Goal: Information Seeking & Learning: Learn about a topic

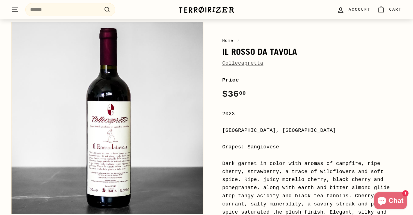
scroll to position [51, 0]
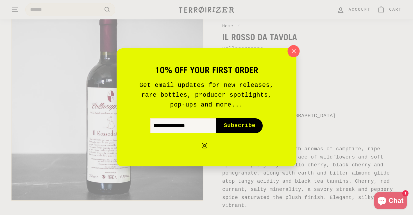
click at [295, 54] on icon "button" at bounding box center [293, 51] width 8 height 8
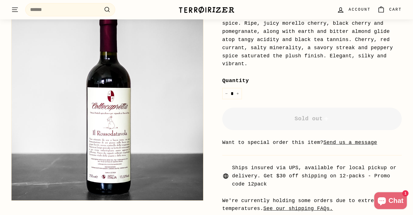
scroll to position [134, 0]
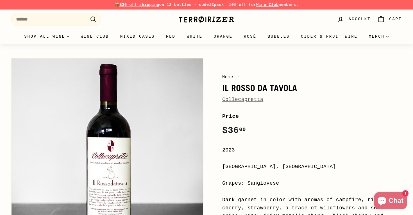
click at [249, 100] on link "Collecapretta" at bounding box center [242, 100] width 41 height 6
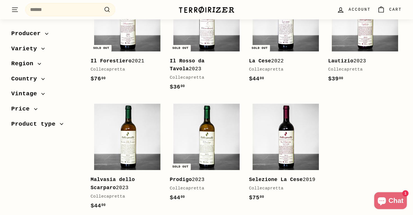
scroll to position [127, 0]
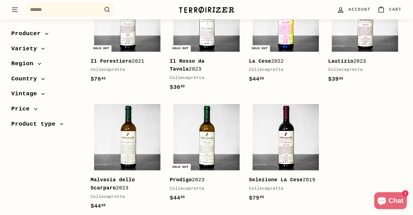
click at [290, 42] on img at bounding box center [286, 18] width 66 height 66
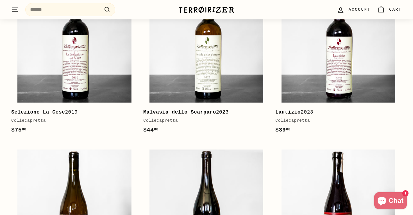
scroll to position [724, 0]
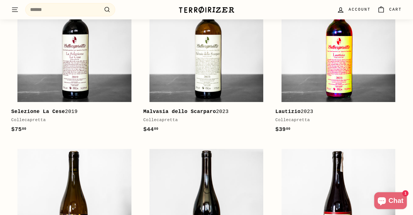
click at [346, 68] on img at bounding box center [339, 45] width 114 height 114
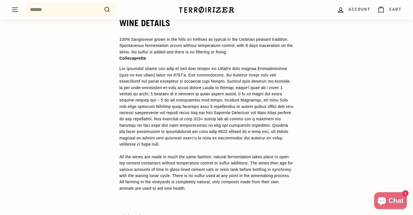
scroll to position [424, 0]
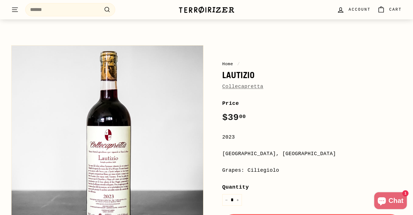
scroll to position [15, 0]
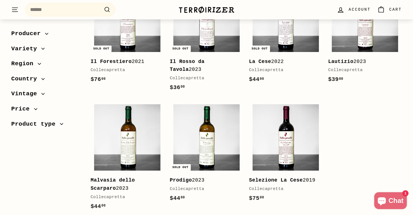
scroll to position [127, 0]
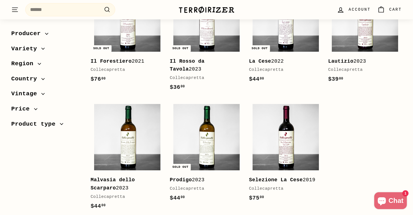
click at [145, 3] on div ". . . Site navigation Search .cls-1{fill:none;stroke:#000;stroke-miterlimit:10;…" at bounding box center [90, 9] width 159 height 17
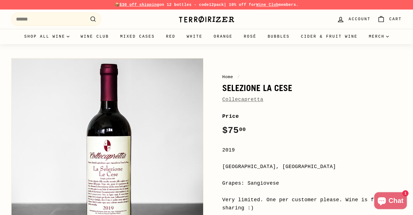
click at [244, 98] on link "Collecapretta" at bounding box center [242, 100] width 41 height 6
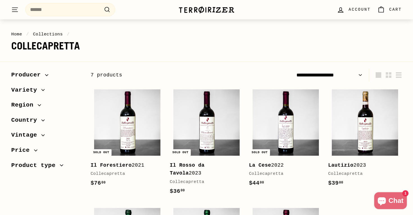
scroll to position [33, 0]
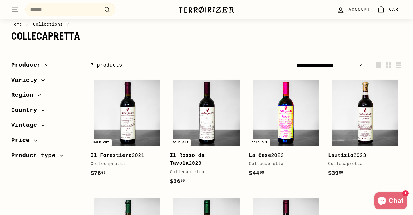
click at [291, 116] on img at bounding box center [286, 113] width 66 height 66
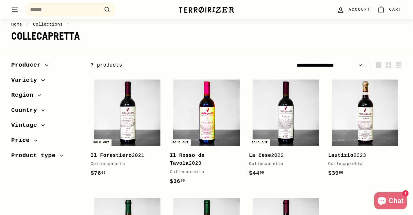
click at [216, 113] on img at bounding box center [206, 113] width 66 height 66
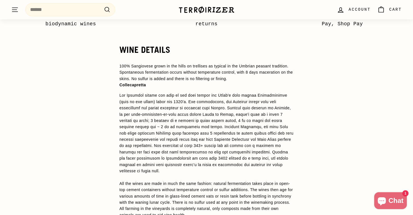
scroll to position [394, 0]
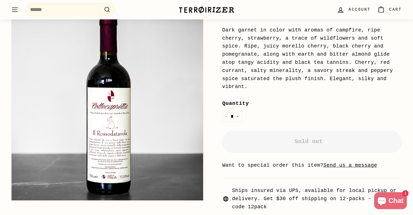
scroll to position [166, 0]
